Goal: Transaction & Acquisition: Purchase product/service

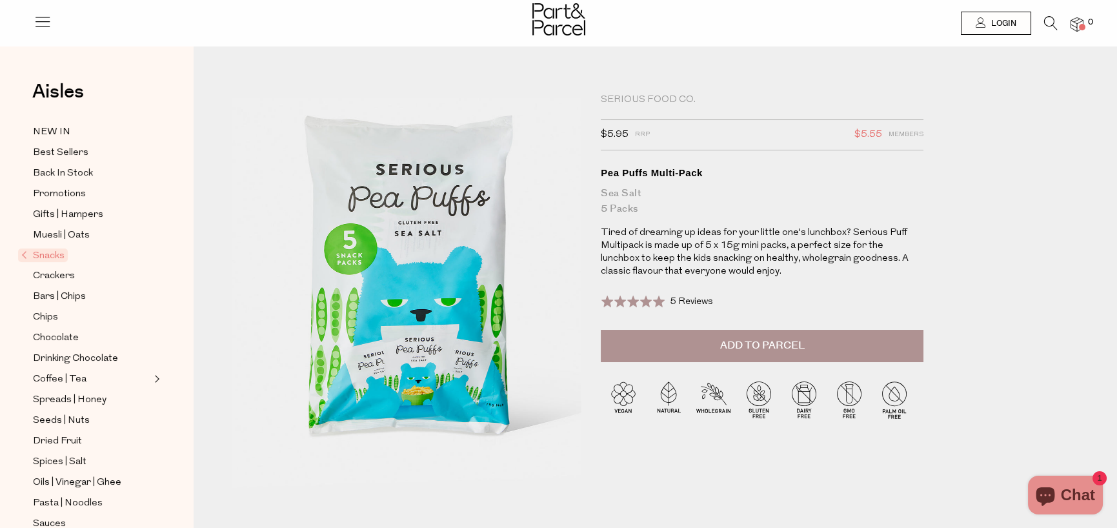
click at [697, 333] on button "Add to Parcel" at bounding box center [762, 346] width 323 height 32
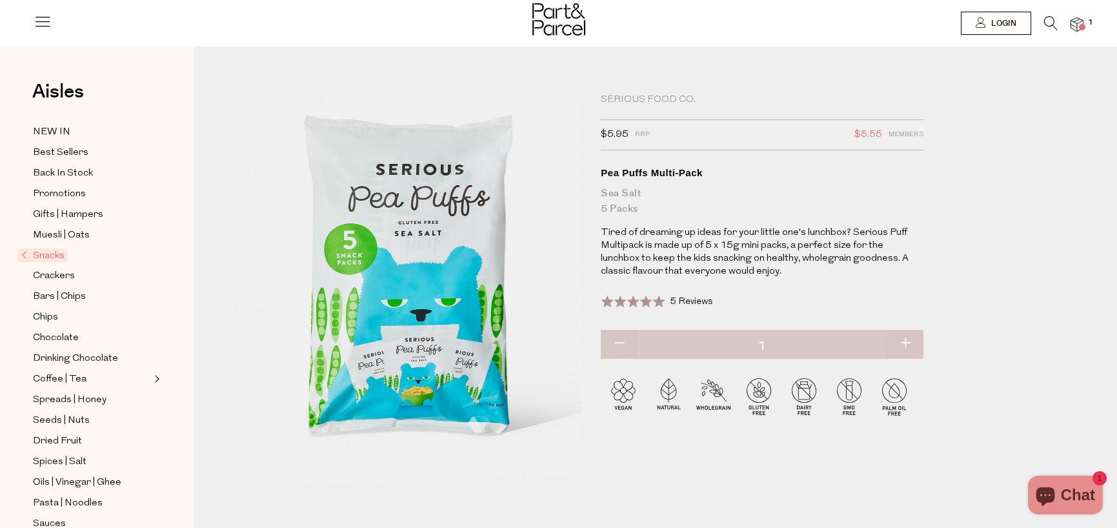
click at [908, 348] on button "button" at bounding box center [904, 344] width 37 height 28
type input "2"
click at [908, 343] on button "button" at bounding box center [904, 344] width 37 height 28
type input "3"
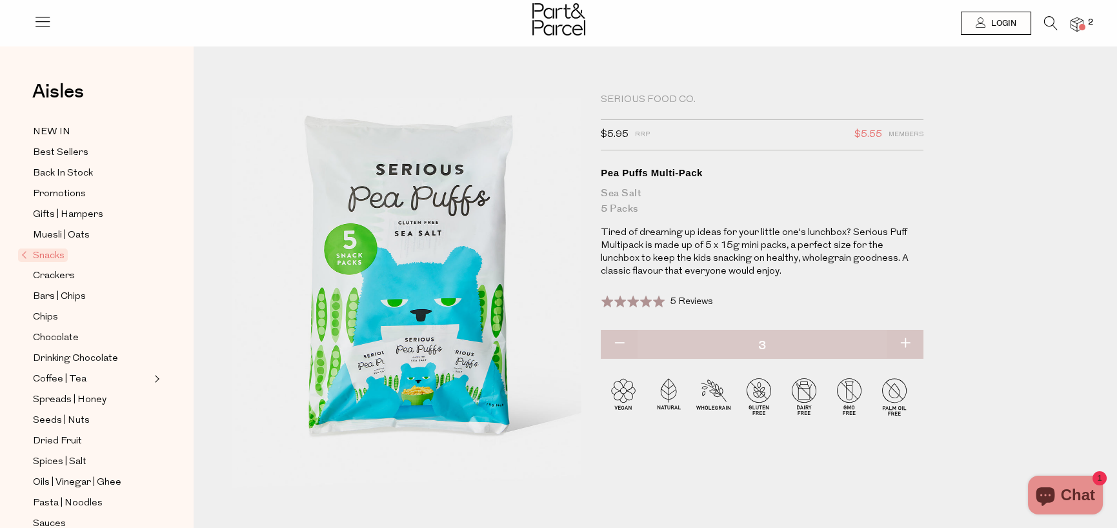
type input "3"
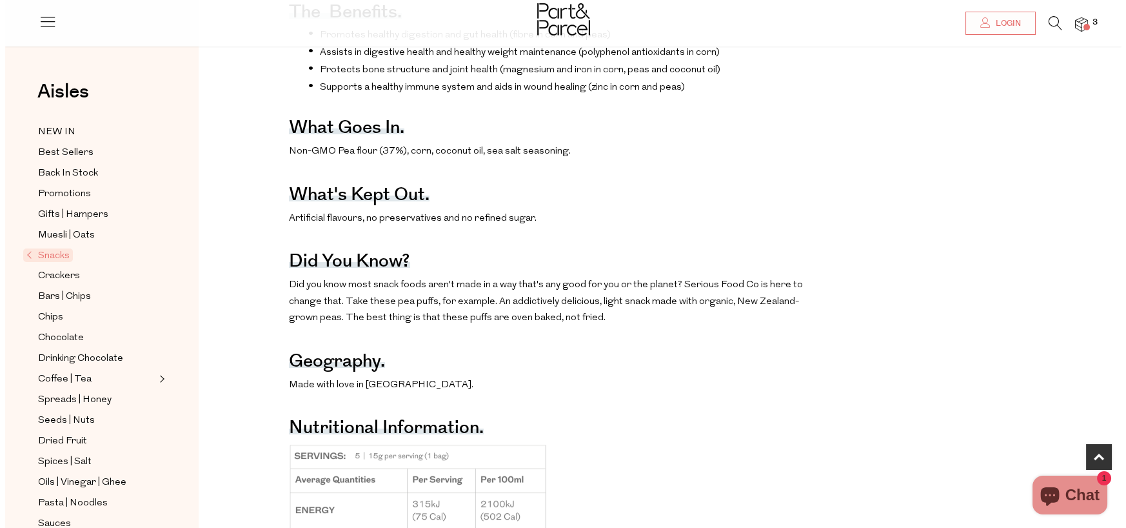
scroll to position [903, 0]
